Goal: Navigation & Orientation: Find specific page/section

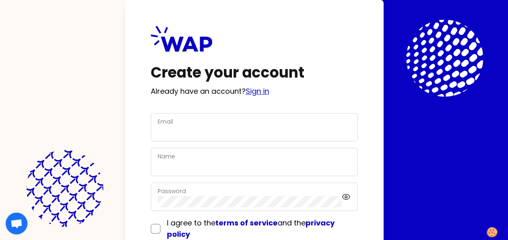
click at [257, 94] on link "Sign in" at bounding box center [257, 91] width 23 height 10
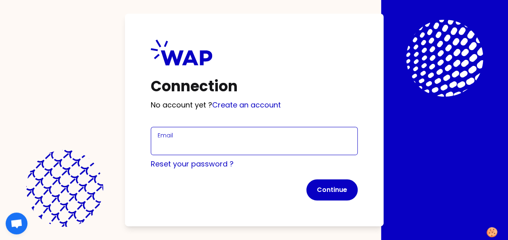
click at [176, 140] on input "Email" at bounding box center [254, 145] width 193 height 11
type input "[DOMAIN_NAME][EMAIL_ADDRESS][DOMAIN_NAME]"
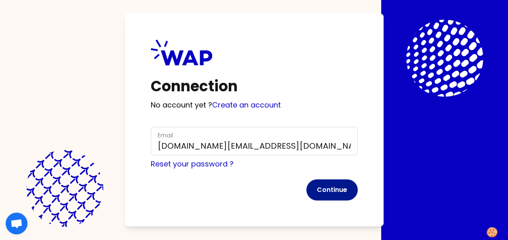
click at [329, 197] on button "Continue" at bounding box center [332, 190] width 51 height 21
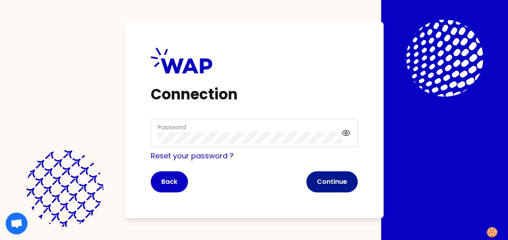
click at [307, 182] on button "Continue" at bounding box center [332, 181] width 51 height 21
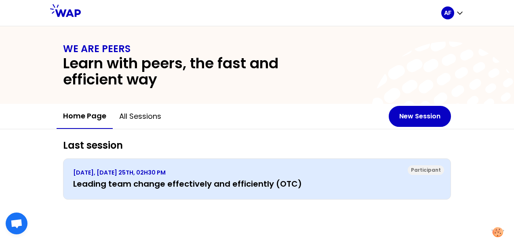
click at [109, 185] on h3 "Leading team change effectively and efficiently (OTC)" at bounding box center [257, 183] width 368 height 11
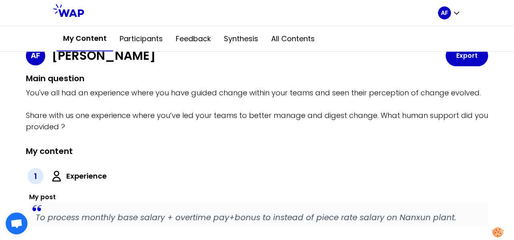
scroll to position [81, 0]
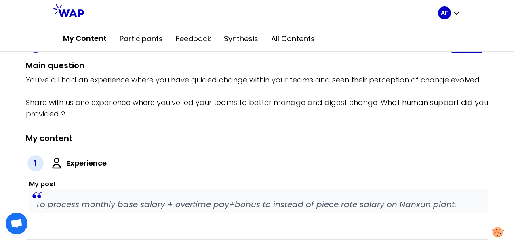
click at [97, 167] on label "Experience" at bounding box center [86, 163] width 40 height 11
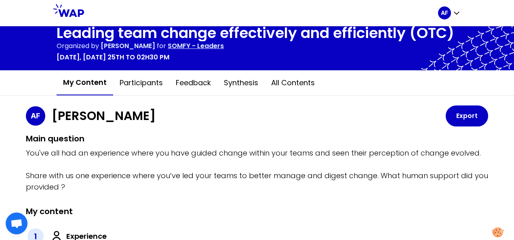
scroll to position [0, 0]
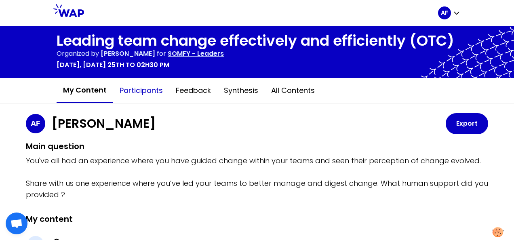
click at [137, 91] on button "Participants" at bounding box center [141, 90] width 56 height 24
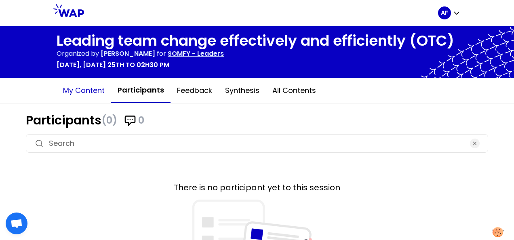
click at [94, 98] on button "My content" at bounding box center [84, 90] width 55 height 24
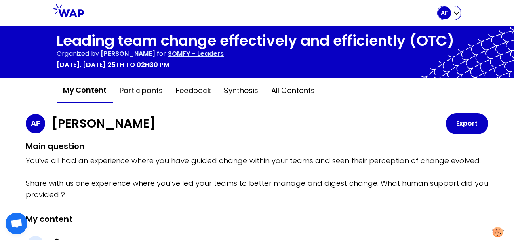
click at [449, 10] on div "AF" at bounding box center [444, 12] width 13 height 13
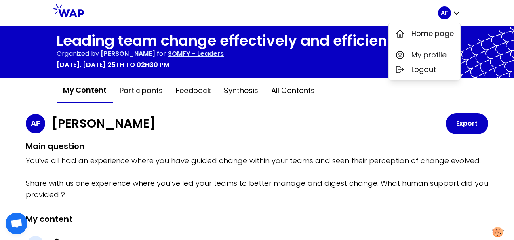
click at [422, 41] on div "Home page" at bounding box center [425, 33] width 72 height 21
click at [423, 38] on span "Home page" at bounding box center [433, 33] width 42 height 11
